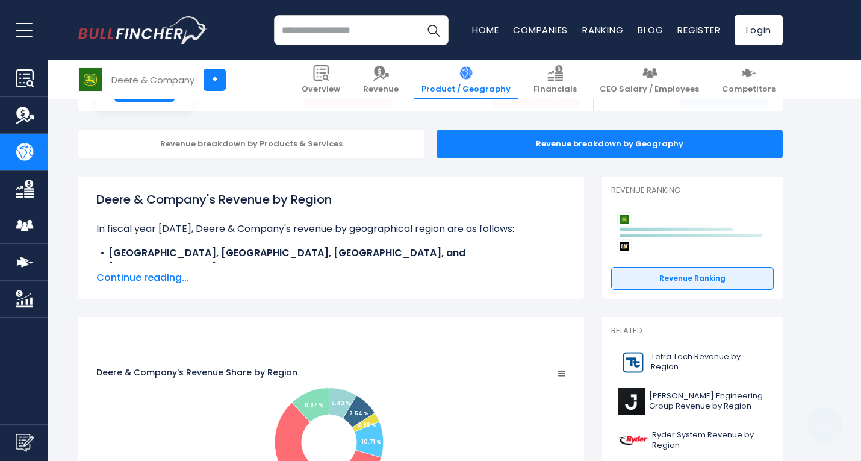
scroll to position [301, 0]
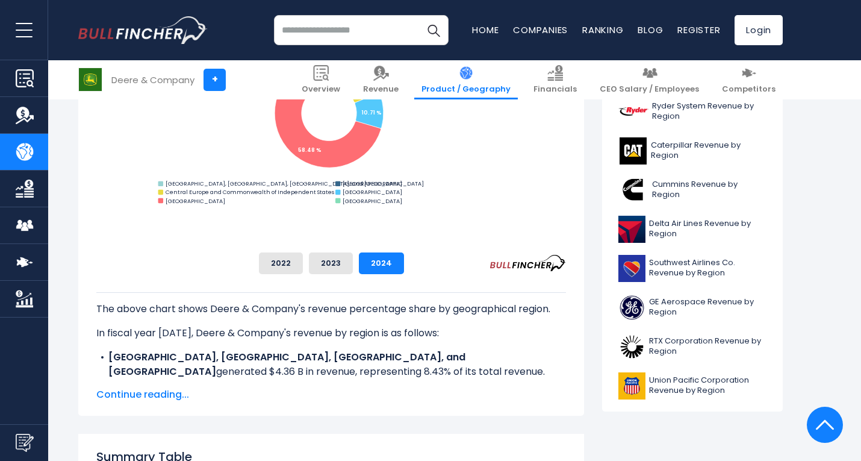
scroll to position [301, 0]
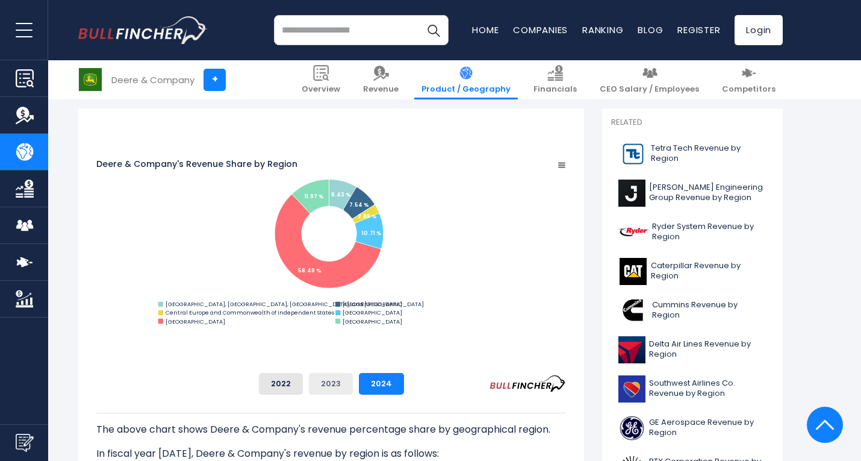
click at [353, 376] on button "2023" at bounding box center [331, 384] width 44 height 22
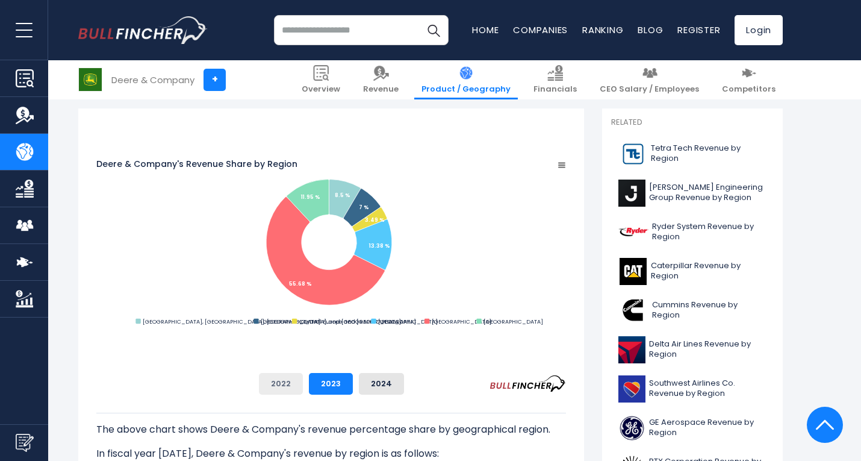
click at [303, 387] on button "2022" at bounding box center [281, 384] width 44 height 22
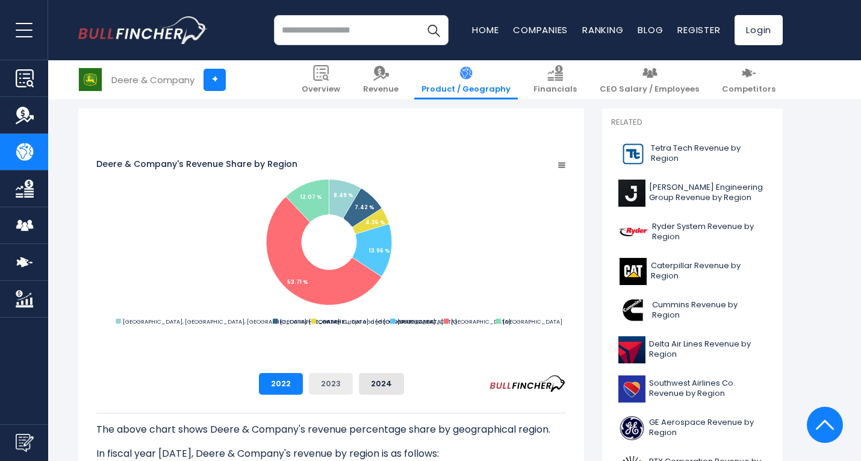
click at [353, 382] on button "2023" at bounding box center [331, 384] width 44 height 22
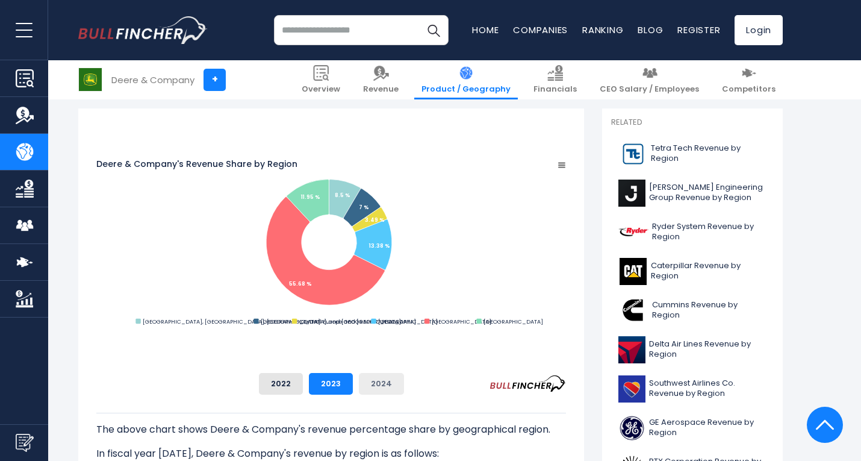
click at [404, 379] on button "2024" at bounding box center [381, 384] width 45 height 22
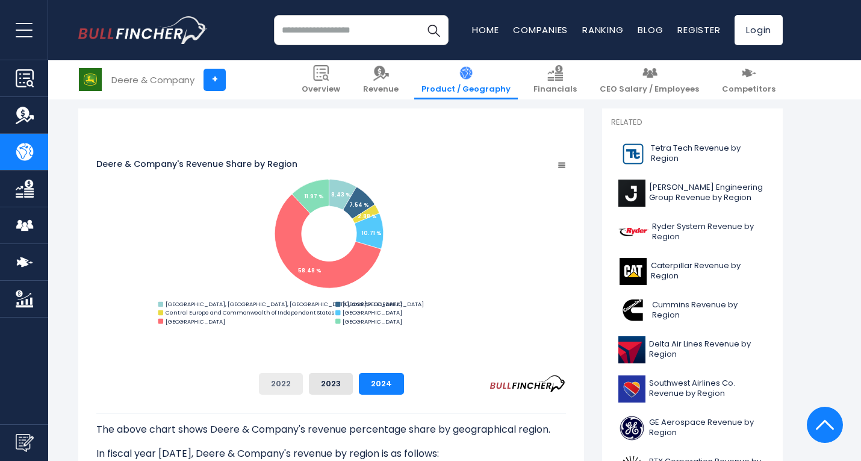
click at [303, 384] on button "2022" at bounding box center [281, 384] width 44 height 22
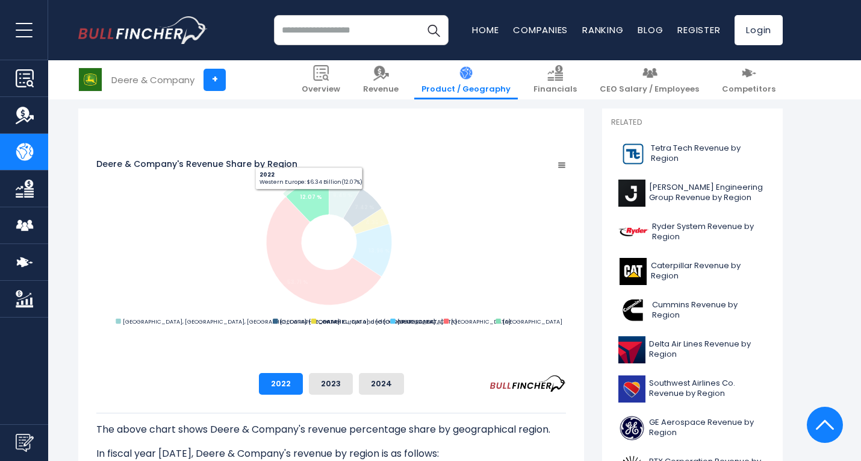
click at [322, 193] on text "12.07 %" at bounding box center [311, 197] width 22 height 8
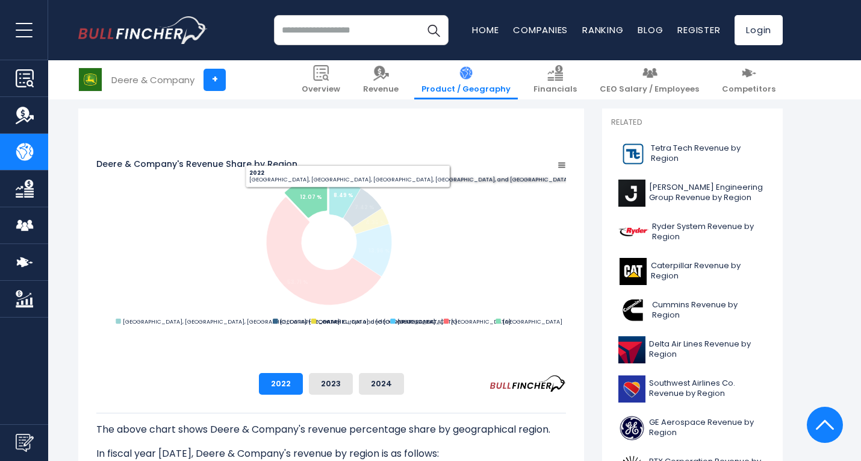
click at [360, 179] on icon "Deere & Company's Revenue Share by Region" at bounding box center [344, 198] width 31 height 39
